Goal: Information Seeking & Learning: Learn about a topic

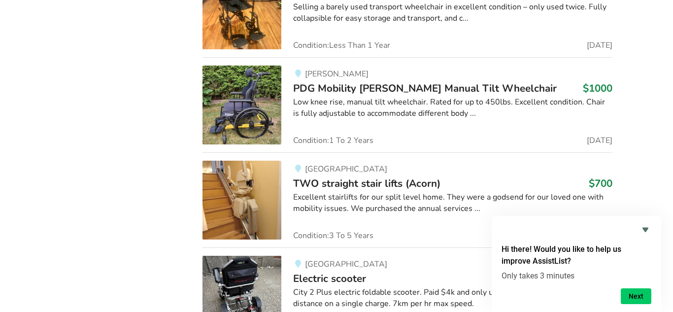
scroll to position [8172, 0]
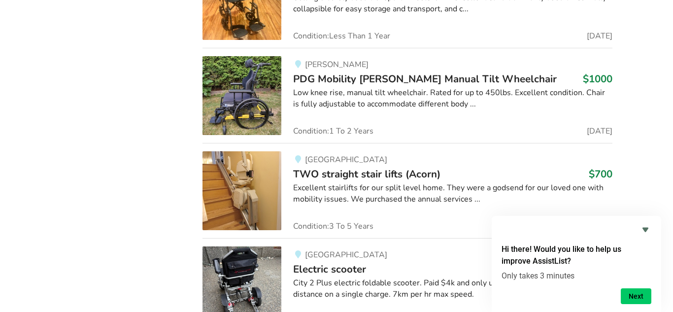
click at [328, 167] on span "TWO straight stair lifts (Acorn)" at bounding box center [366, 174] width 147 height 14
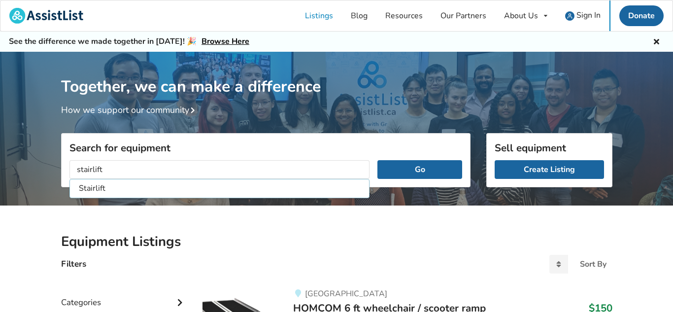
type input "stairlift"
click at [377, 160] on button "Go" at bounding box center [419, 169] width 84 height 19
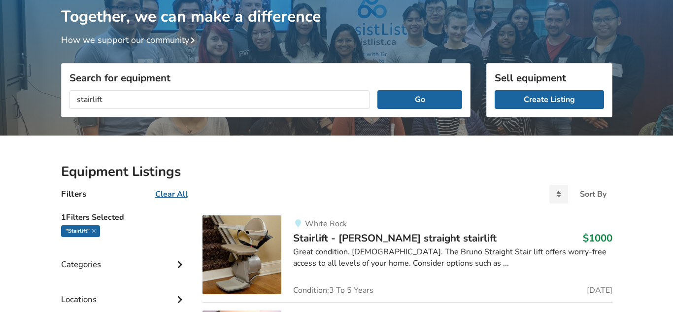
scroll to position [123, 0]
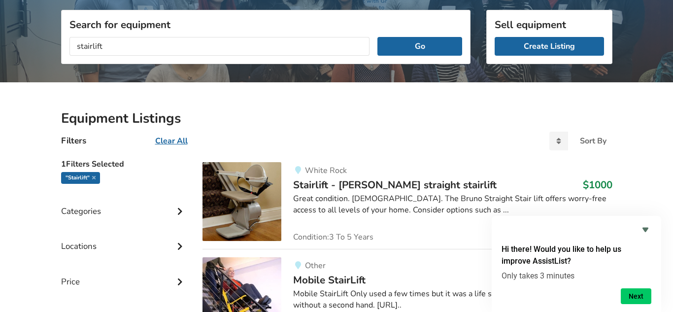
click at [317, 182] on span "Stairlift - [PERSON_NAME] straight stairlift" at bounding box center [394, 185] width 203 height 14
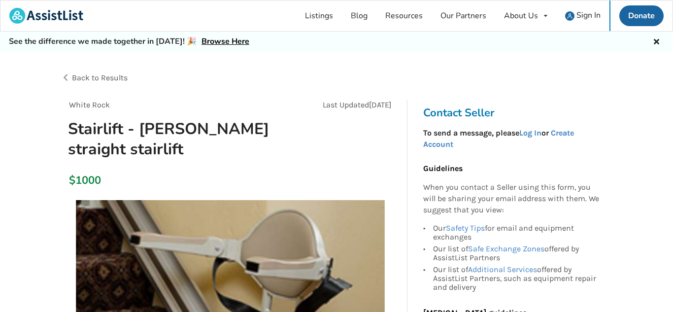
click at [88, 75] on span "Back to Results" at bounding box center [100, 77] width 56 height 9
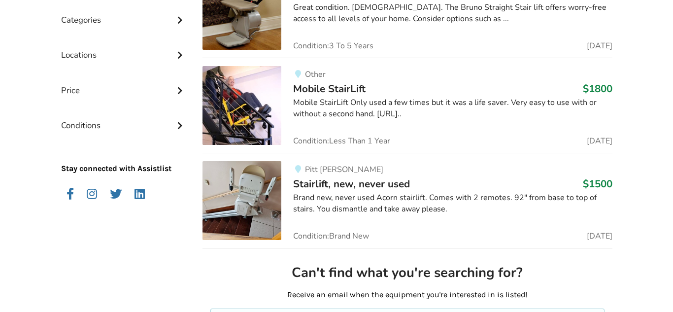
scroll to position [330, 0]
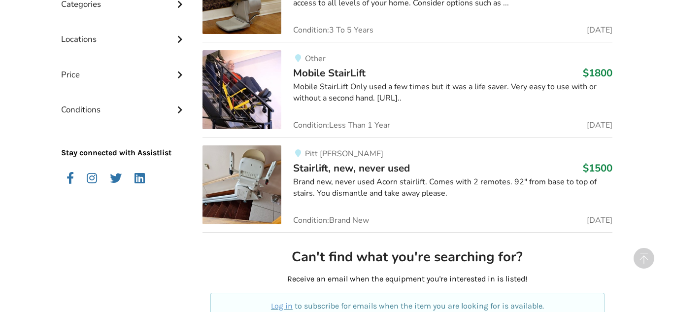
click at [250, 89] on img at bounding box center [241, 89] width 79 height 79
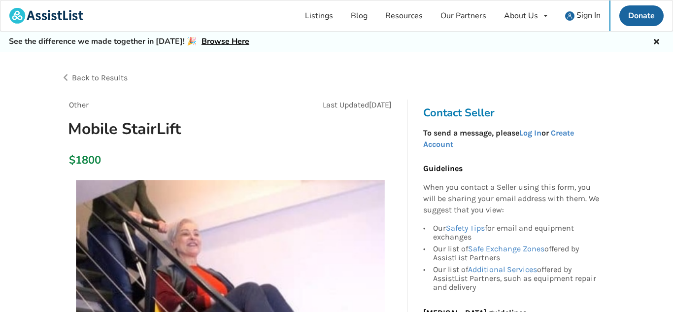
click at [79, 79] on span "Back to Results" at bounding box center [100, 77] width 56 height 9
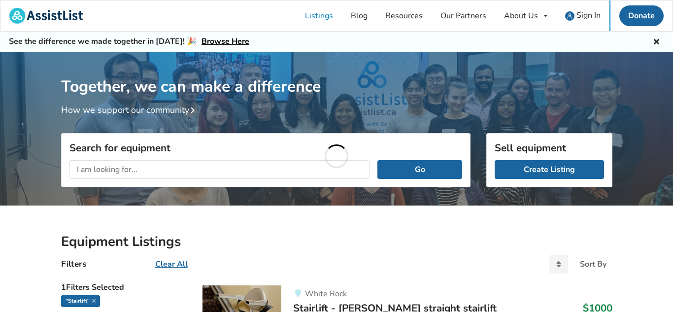
scroll to position [330, 0]
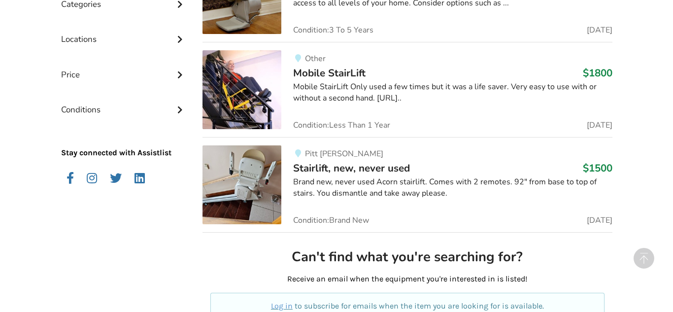
click at [321, 170] on span "Stairlift, new, never used" at bounding box center [351, 168] width 117 height 14
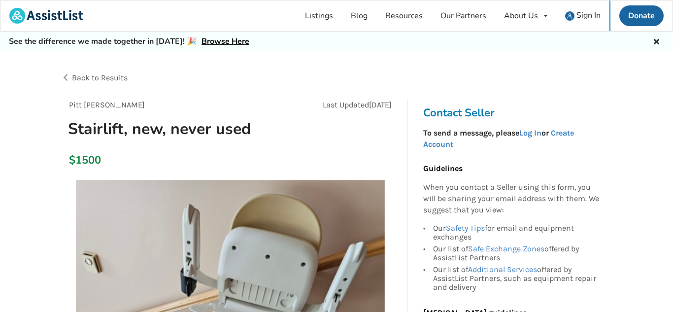
click at [81, 79] on span "Back to Results" at bounding box center [100, 77] width 56 height 9
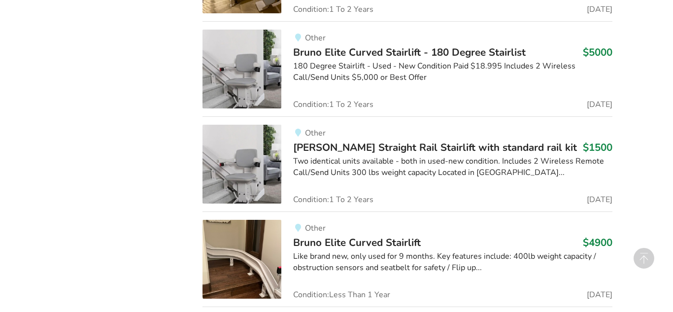
scroll to position [838, 0]
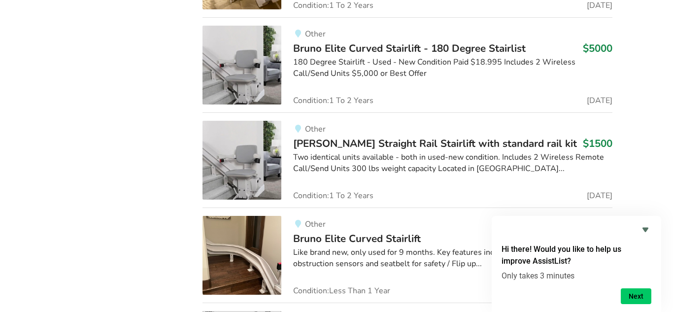
click at [313, 143] on span "[PERSON_NAME] Straight Rail Stairlift with standard rail kit" at bounding box center [435, 143] width 284 height 14
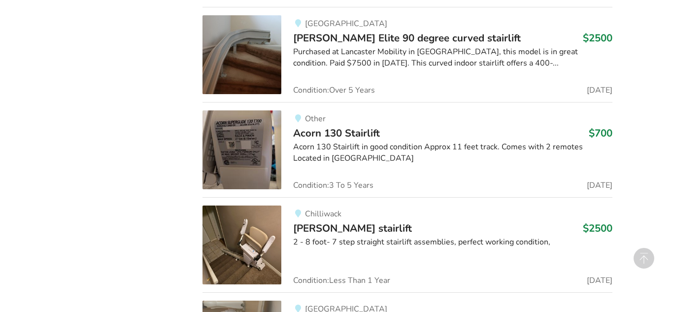
scroll to position [1237, 0]
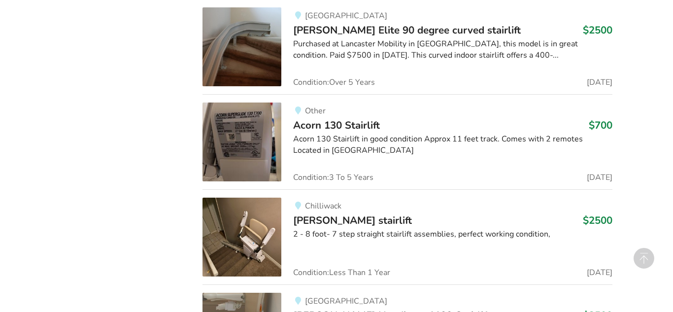
click at [320, 125] on span "Acorn 130 Stairlift" at bounding box center [336, 125] width 87 height 14
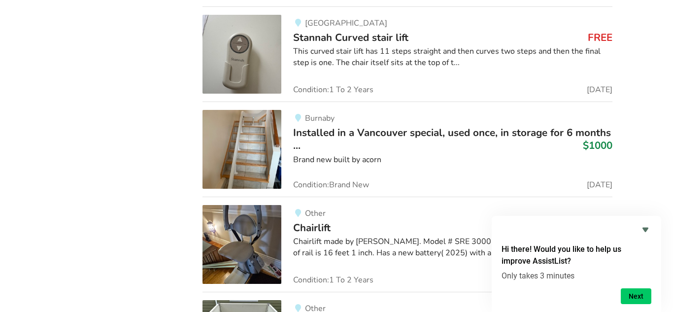
scroll to position [2767, 0]
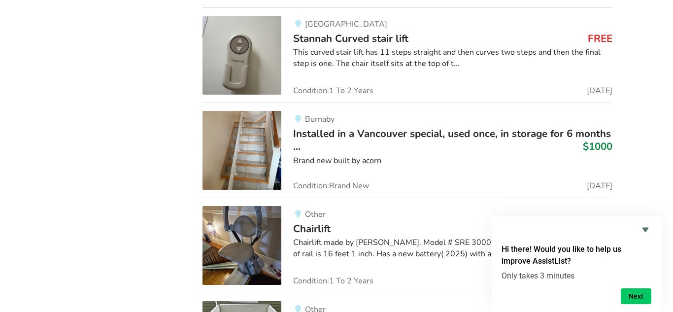
click at [330, 41] on span "Stannah Curved stair lift" at bounding box center [350, 39] width 115 height 14
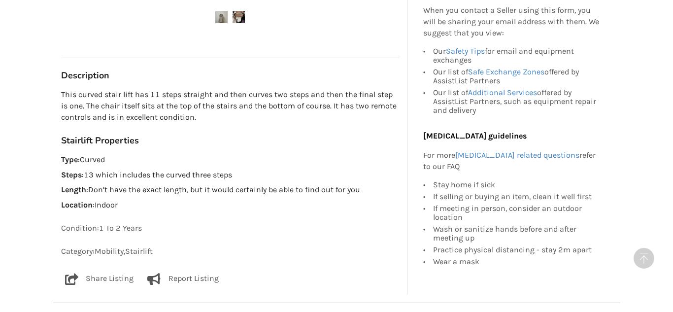
scroll to position [493, 0]
click at [241, 21] on img at bounding box center [239, 18] width 12 height 12
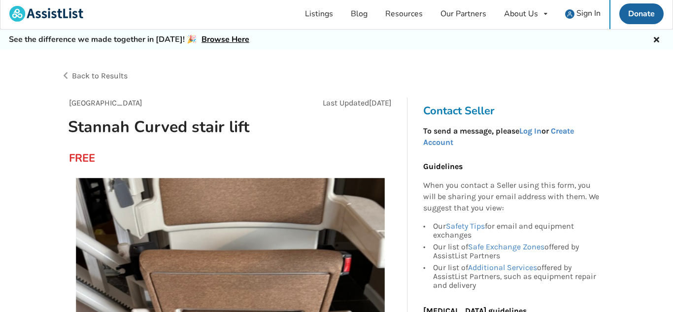
scroll to position [0, 0]
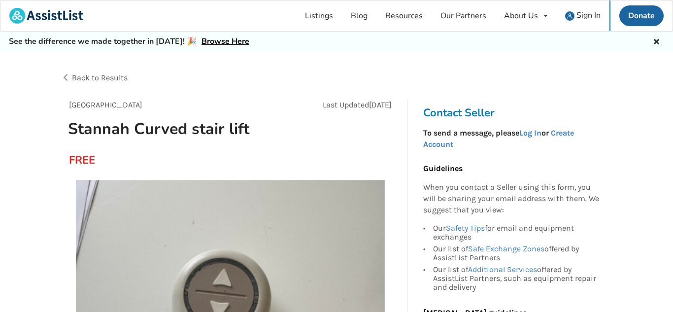
click at [92, 76] on span "Back to Results" at bounding box center [100, 77] width 56 height 9
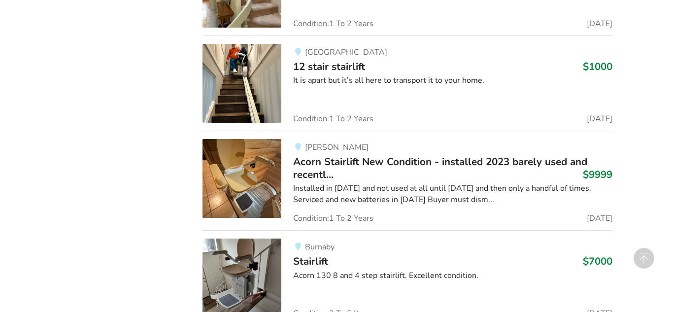
scroll to position [1677, 0]
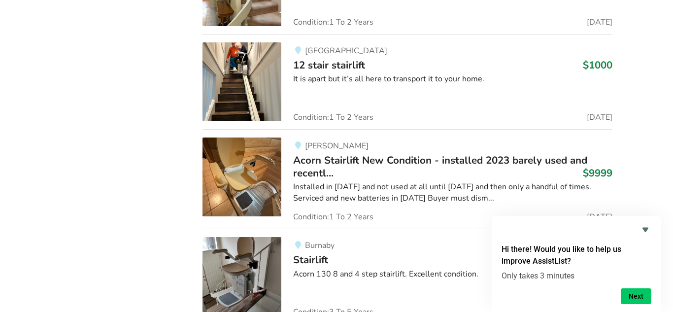
click at [327, 67] on span "12 stair stairlift" at bounding box center [329, 65] width 72 height 14
